Goal: Information Seeking & Learning: Check status

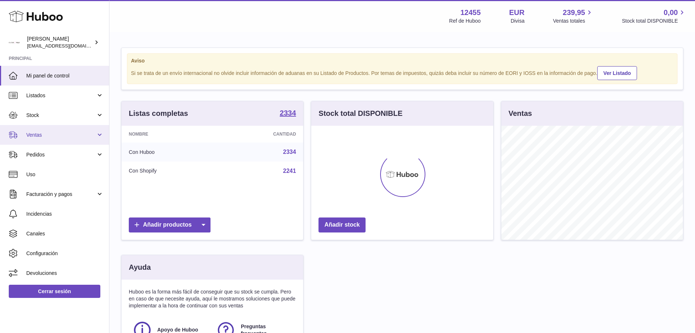
scroll to position [114, 182]
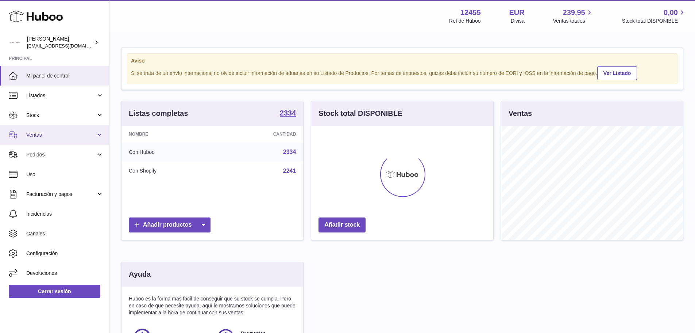
click at [51, 135] on span "Ventas" at bounding box center [61, 134] width 70 height 7
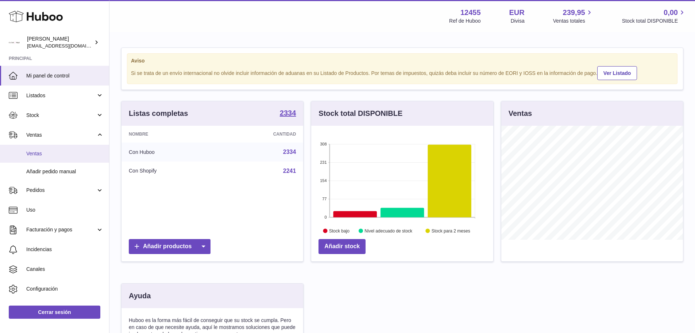
click at [49, 153] on span "Ventas" at bounding box center [64, 153] width 77 height 7
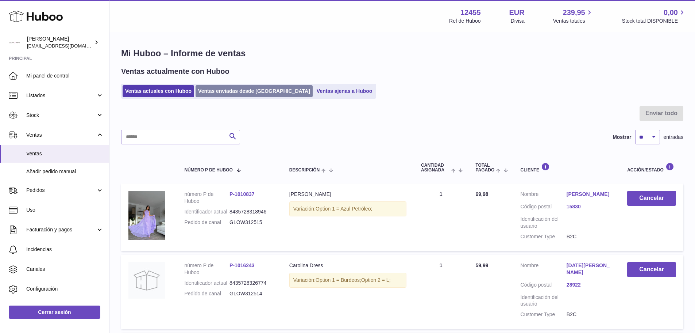
click at [227, 92] on link "Ventas enviadas desde Huboo" at bounding box center [254, 91] width 117 height 12
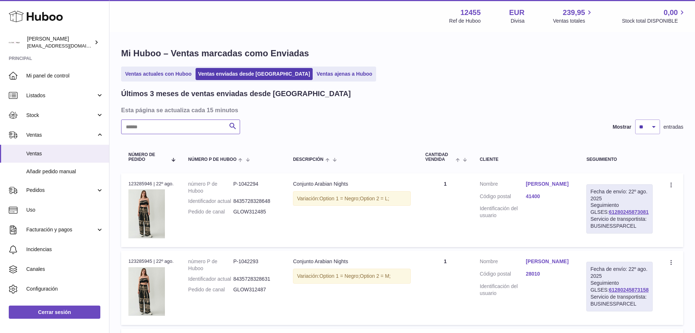
click at [182, 130] on input "text" at bounding box center [180, 126] width 119 height 15
paste input "**********"
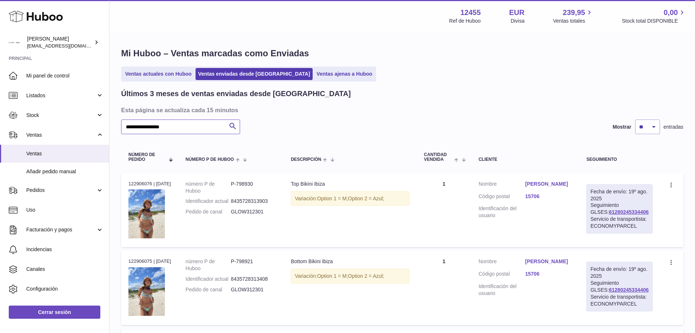
type input "**********"
click at [540, 185] on link "Nerea Vazquez Agra" at bounding box center [549, 183] width 47 height 7
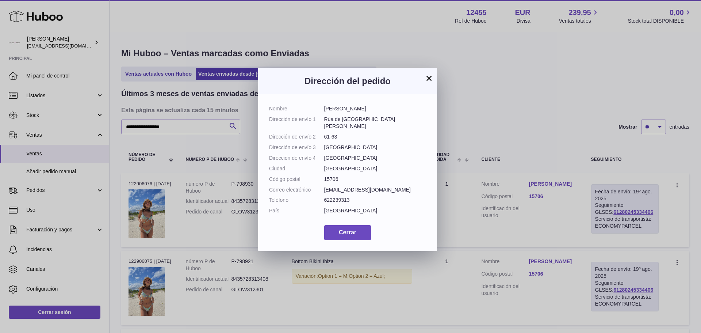
click at [431, 75] on button "×" at bounding box center [429, 78] width 9 height 9
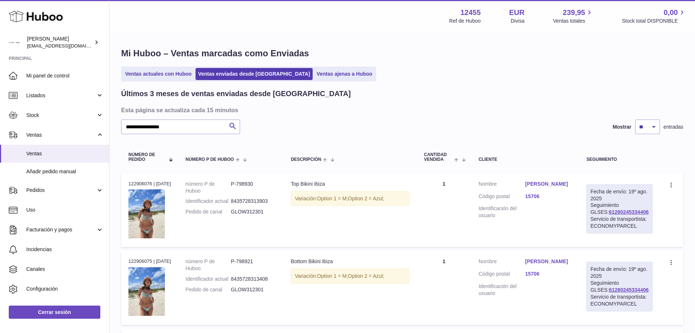
drag, startPoint x: 647, startPoint y: 211, endPoint x: 598, endPoint y: 211, distance: 49.3
click at [598, 211] on div "Fecha de envío: 19º ago. 2025 Seguimiento GLSES: 61280245334406 Servicio de tra…" at bounding box center [620, 208] width 66 height 49
copy link "61280245334406"
drag, startPoint x: 272, startPoint y: 218, endPoint x: 234, endPoint y: 220, distance: 37.7
click at [234, 219] on dl "número P de Huboo P-798930 Identificador actual 8435728313903 Pedido de canal G…" at bounding box center [231, 199] width 91 height 39
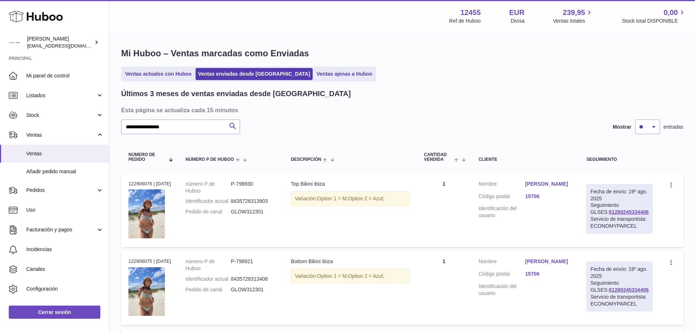
copy dl "GLOW312301"
click at [568, 183] on link "Nerea Vazquez Agra" at bounding box center [549, 183] width 47 height 7
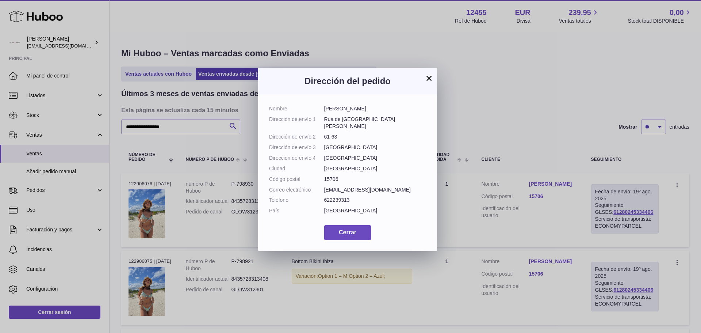
drag, startPoint x: 377, startPoint y: 111, endPoint x: 324, endPoint y: 111, distance: 53.3
click at [324, 111] on dd "Nerea Vazquez Agra" at bounding box center [375, 108] width 102 height 7
copy dd "Nerea Vazquez Agra"
click at [351, 235] on span "Cerrar" at bounding box center [348, 232] width 18 height 6
